Goal: Information Seeking & Learning: Learn about a topic

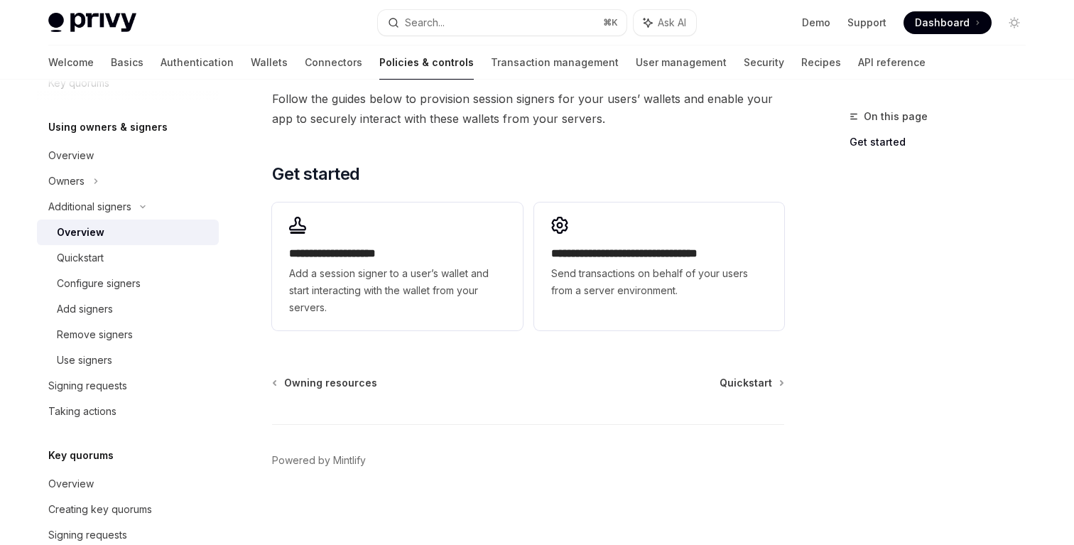
scroll to position [399, 0]
click at [128, 261] on div "Quickstart" at bounding box center [133, 257] width 153 height 17
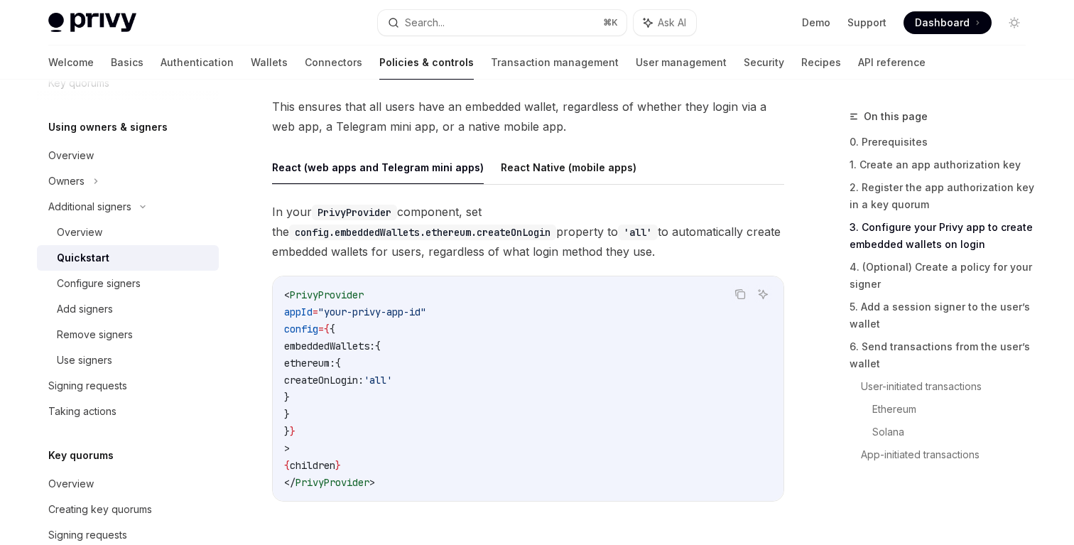
scroll to position [1438, 0]
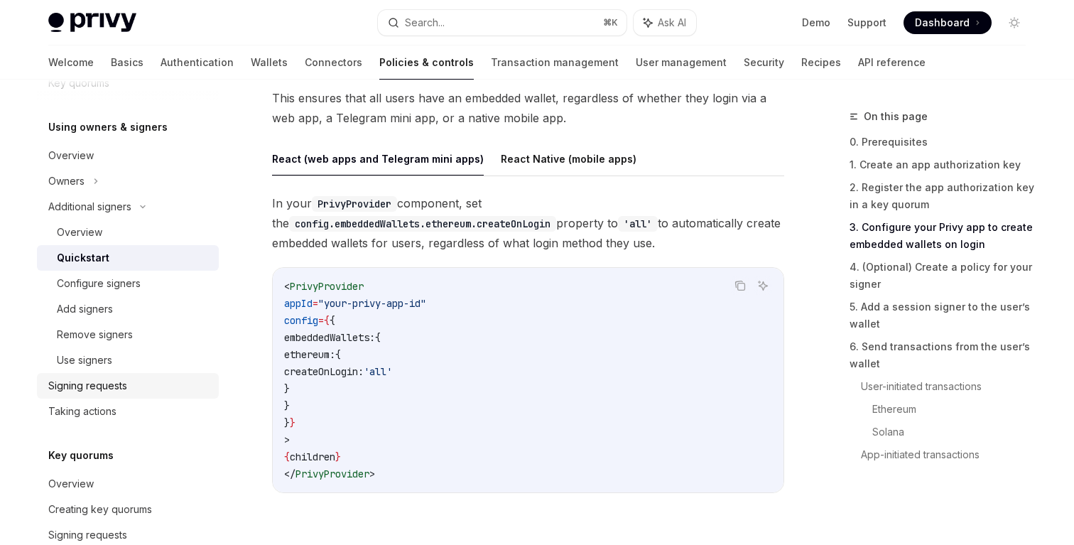
click at [111, 389] on div "Signing requests" at bounding box center [87, 385] width 79 height 17
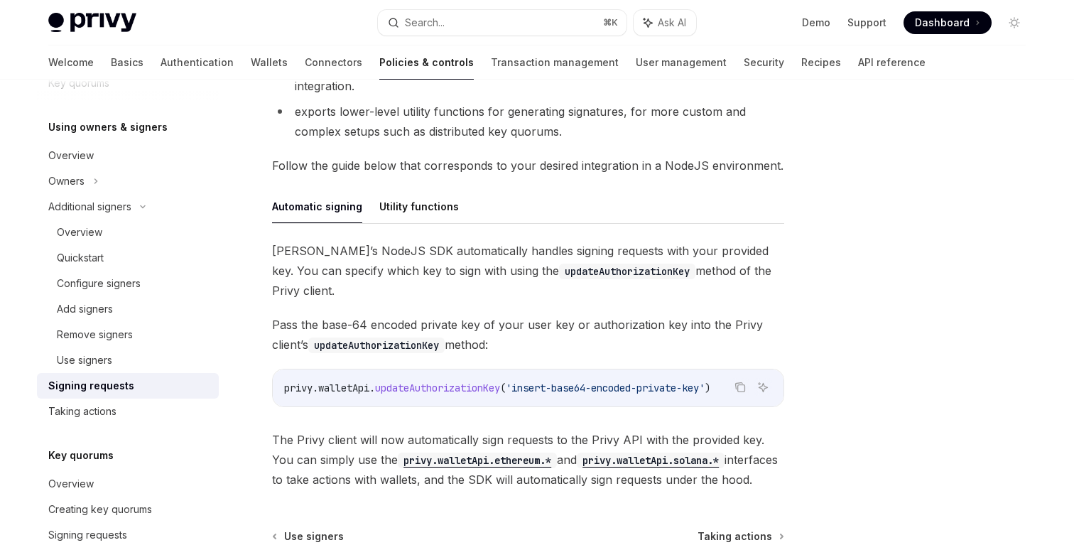
scroll to position [379, 0]
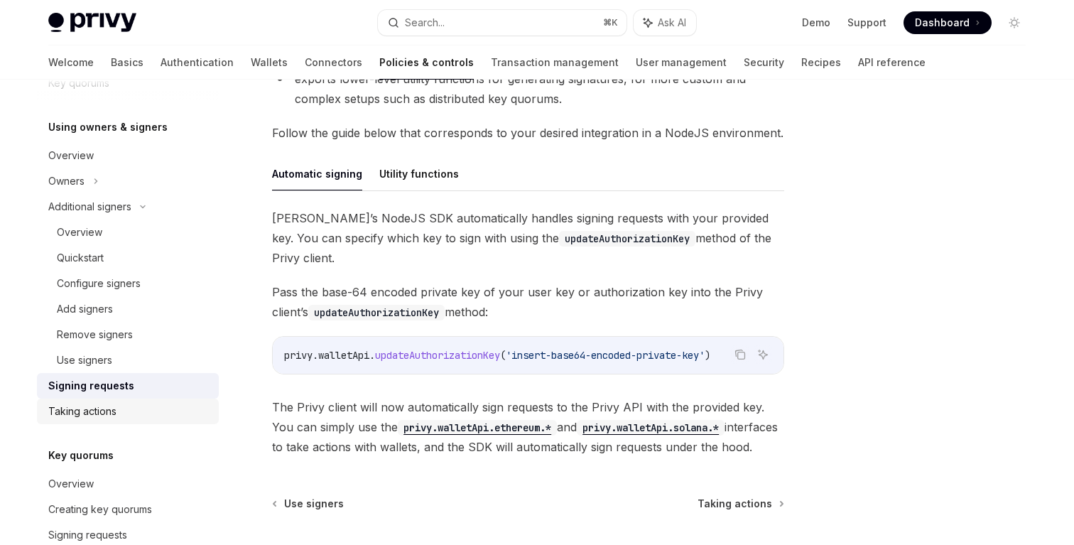
click at [104, 406] on div "Taking actions" at bounding box center [82, 411] width 68 height 17
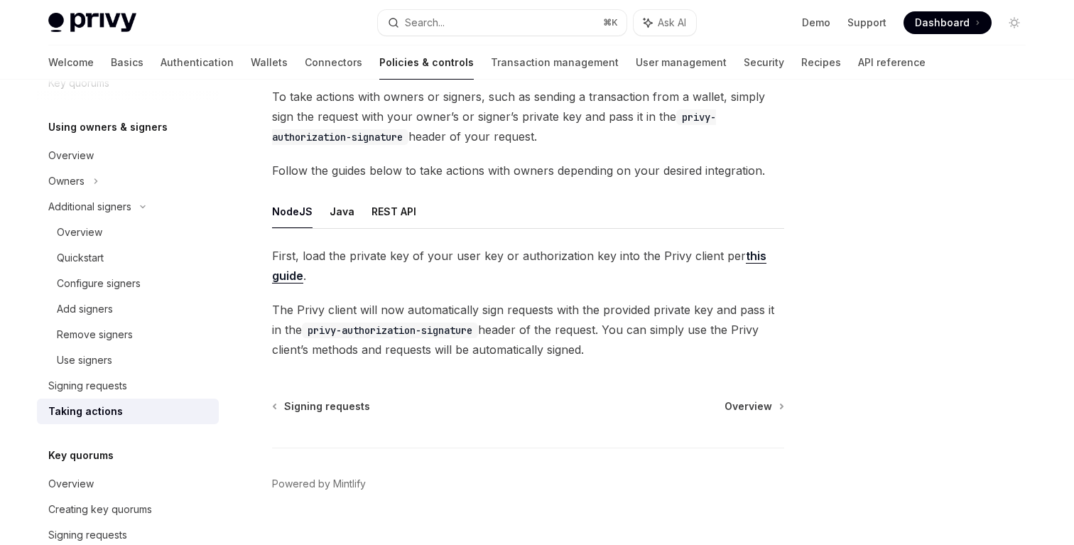
scroll to position [118, 0]
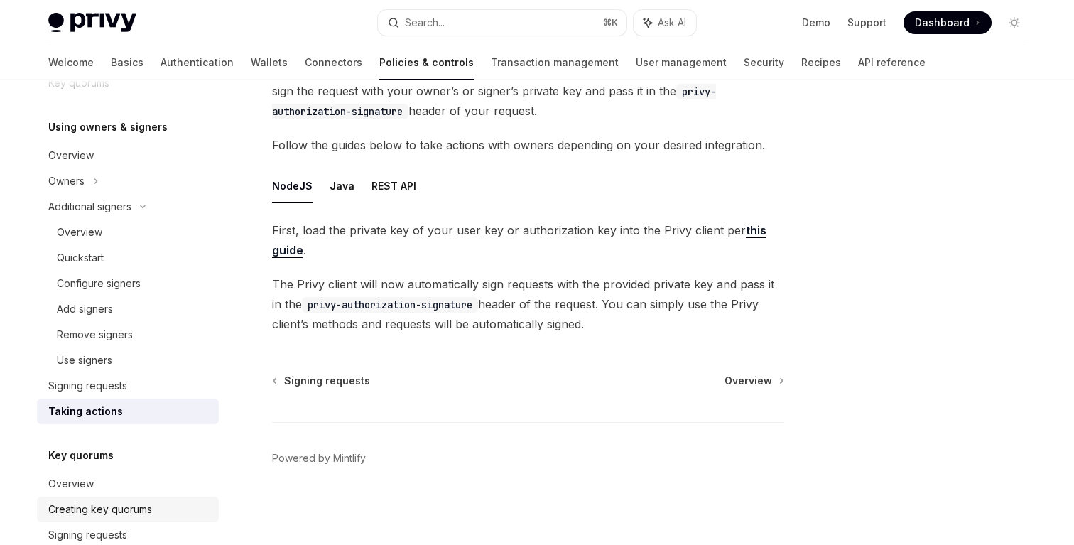
click at [115, 497] on link "Creating key quorums" at bounding box center [128, 510] width 182 height 26
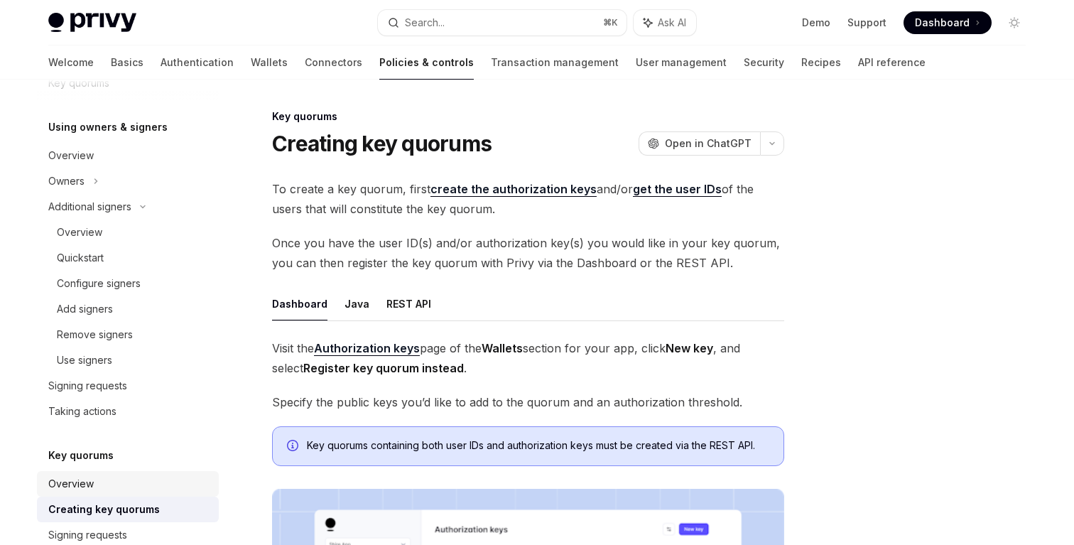
click at [102, 487] on div "Overview" at bounding box center [129, 483] width 162 height 17
type textarea "*"
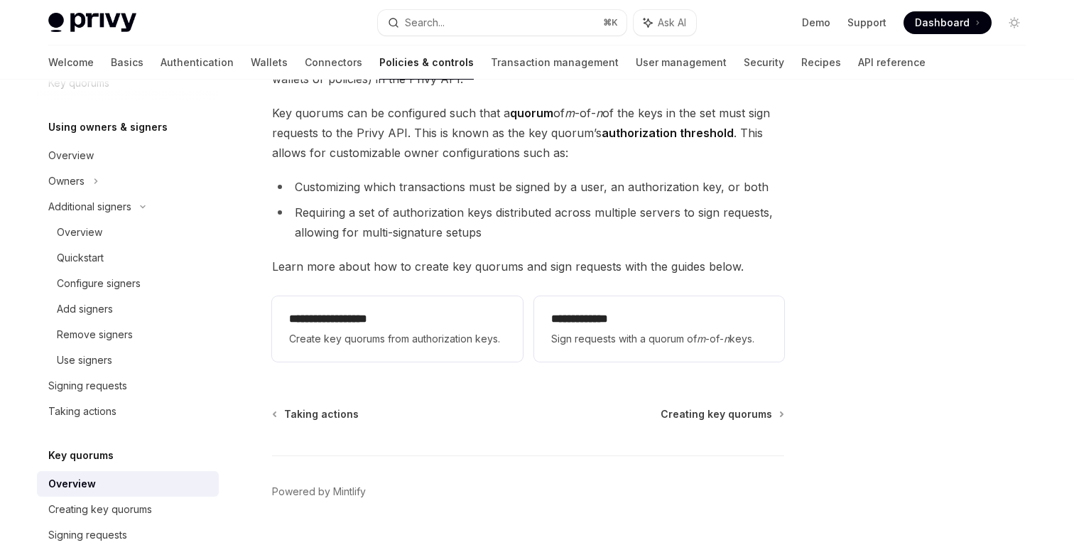
scroll to position [230, 0]
